Goal: Task Accomplishment & Management: Use online tool/utility

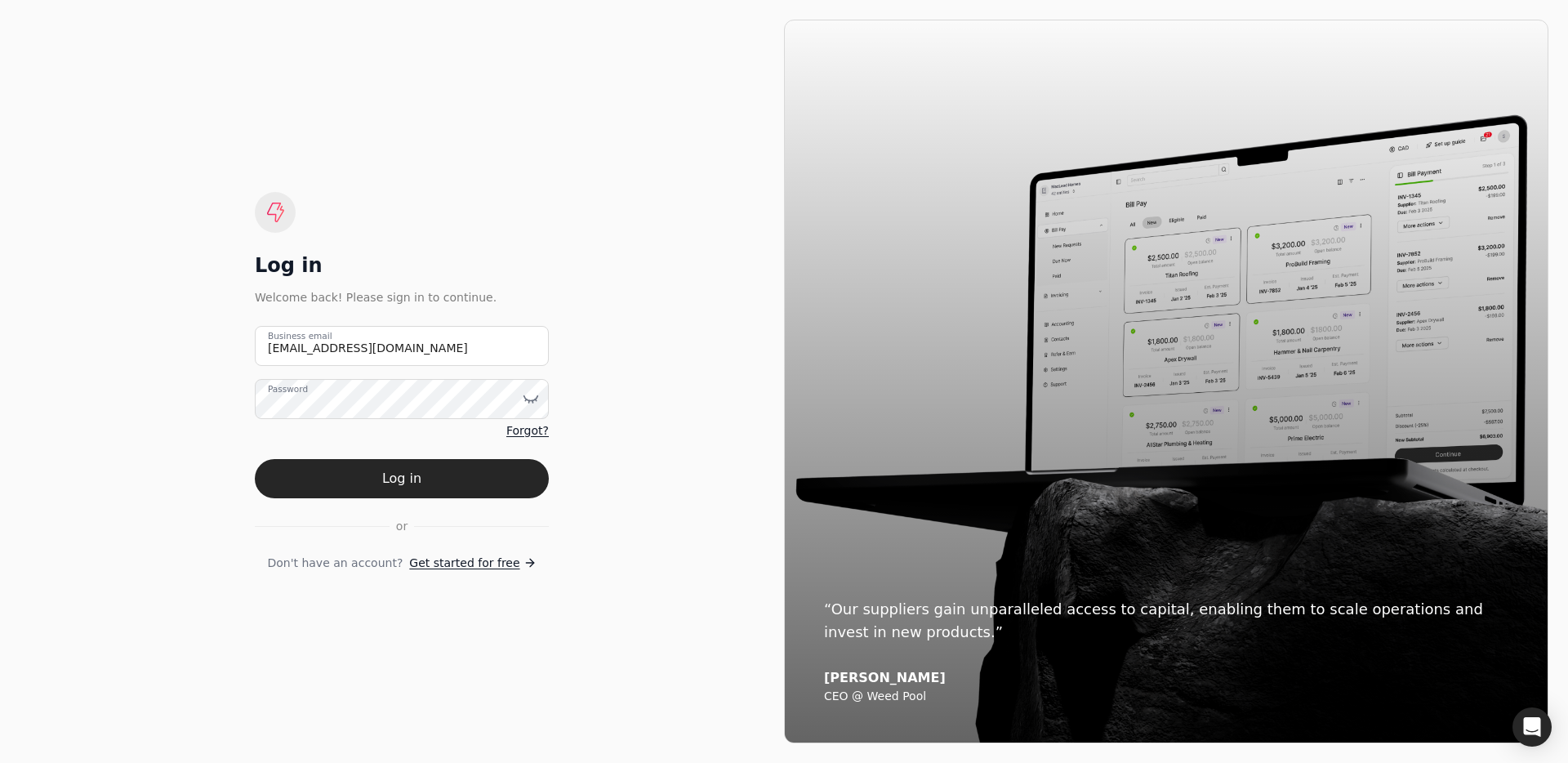
type email "[EMAIL_ADDRESS][DOMAIN_NAME]"
click at [534, 403] on icon at bounding box center [531, 399] width 16 height 16
click at [534, 402] on icon at bounding box center [531, 399] width 14 height 10
click at [500, 484] on button "Log in" at bounding box center [401, 479] width 294 height 40
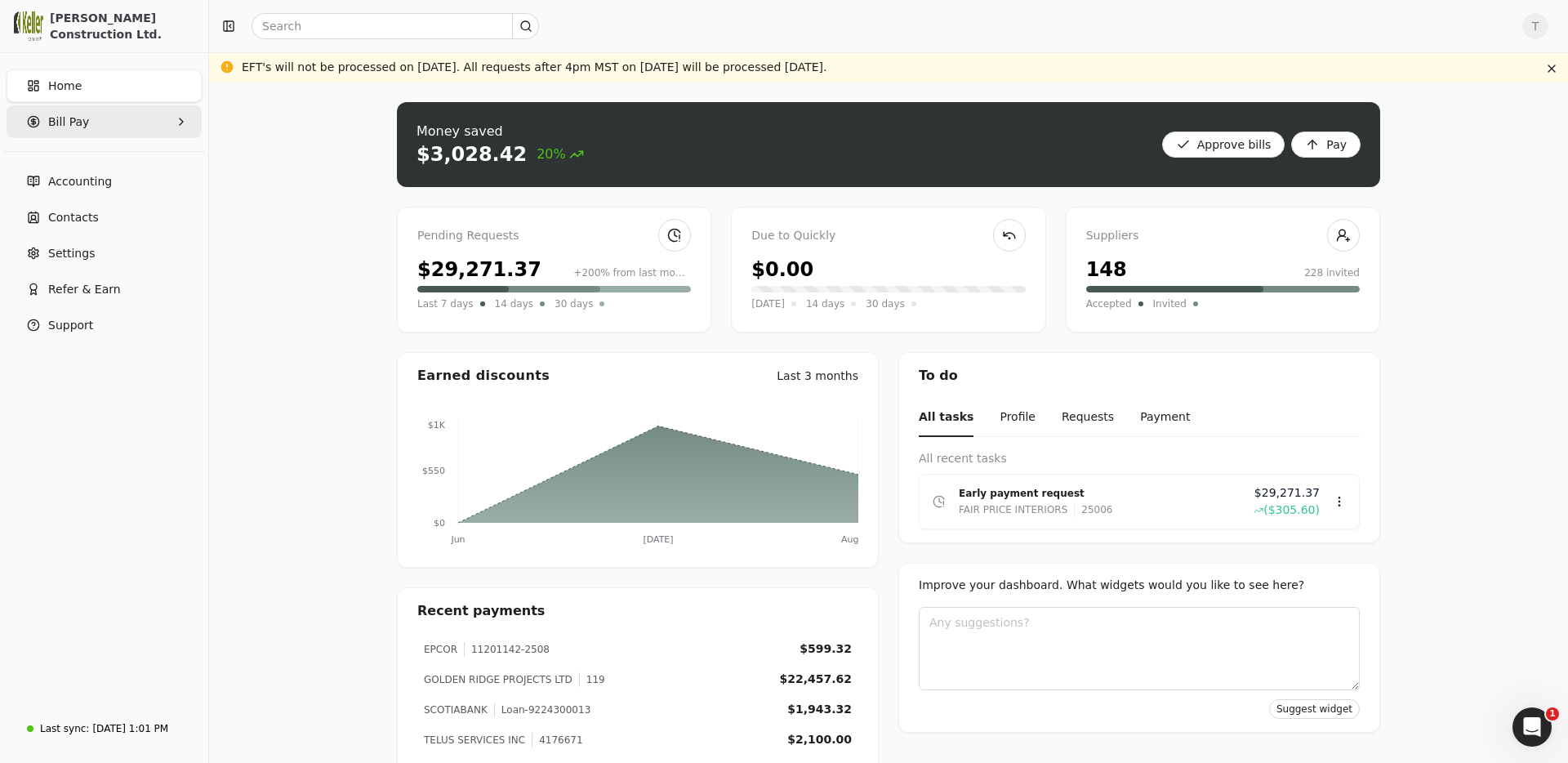
click at [96, 119] on Pay "Bill Pay" at bounding box center [104, 122] width 195 height 33
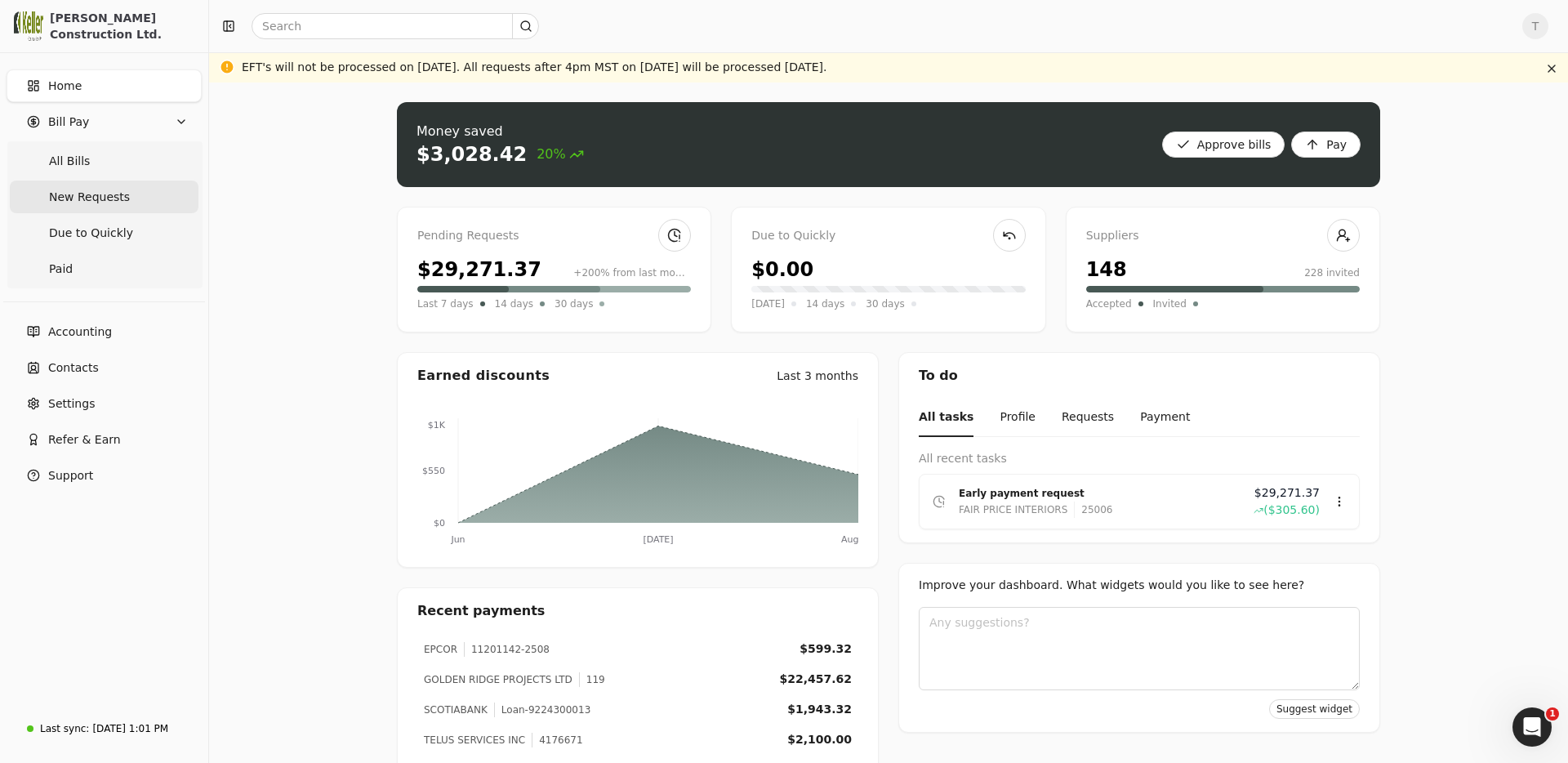
click at [103, 193] on span "New Requests" at bounding box center [89, 197] width 81 height 17
